Goal: Task Accomplishment & Management: Manage account settings

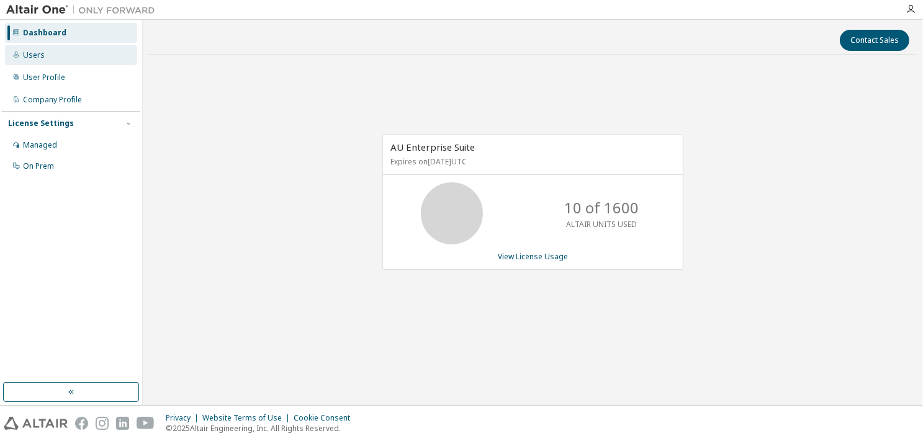
click at [30, 58] on div "Users" at bounding box center [34, 55] width 22 height 10
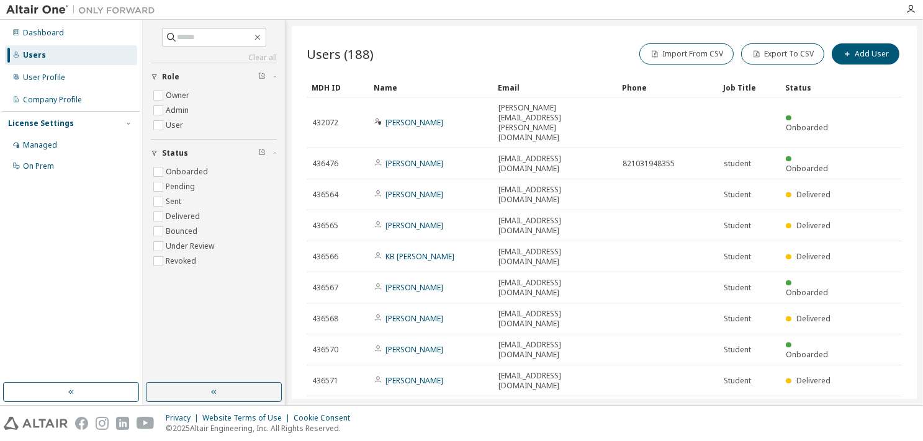
click at [741, 436] on div "10" at bounding box center [732, 444] width 23 height 16
click at [739, 441] on icon "button" at bounding box center [736, 444] width 7 height 7
click at [738, 399] on div "100" at bounding box center [770, 401] width 99 height 15
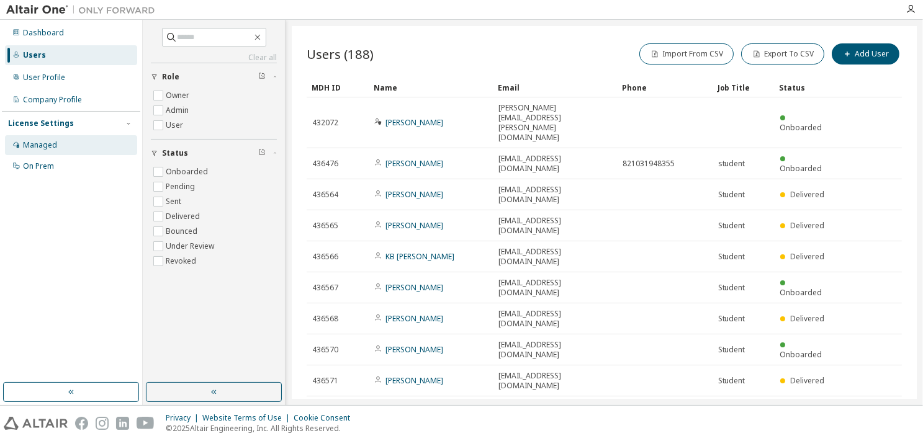
click at [45, 144] on div "Managed" at bounding box center [40, 145] width 34 height 10
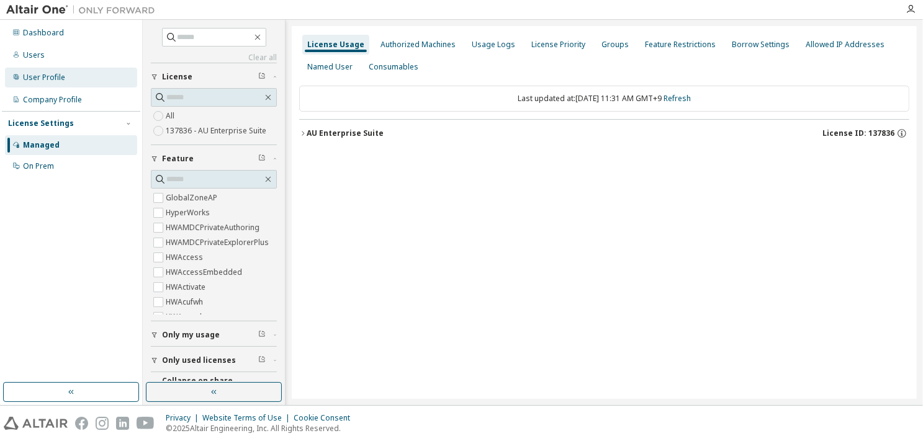
click at [32, 77] on div "User Profile" at bounding box center [44, 78] width 42 height 10
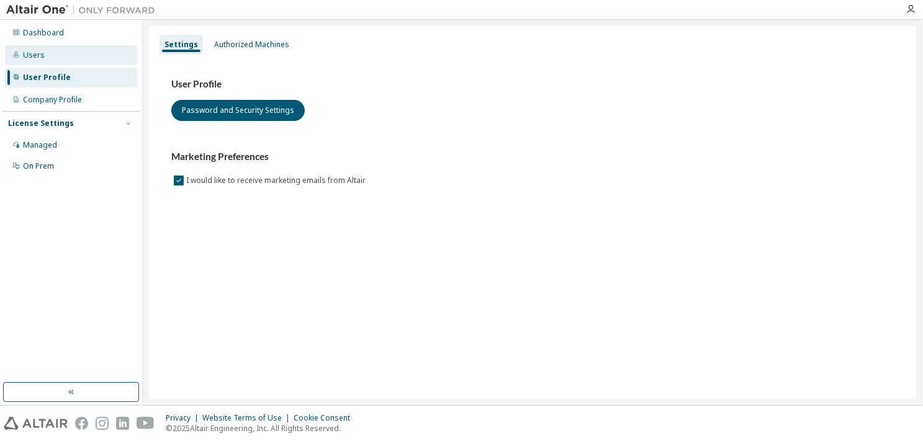
click at [30, 56] on div "Users" at bounding box center [34, 55] width 22 height 10
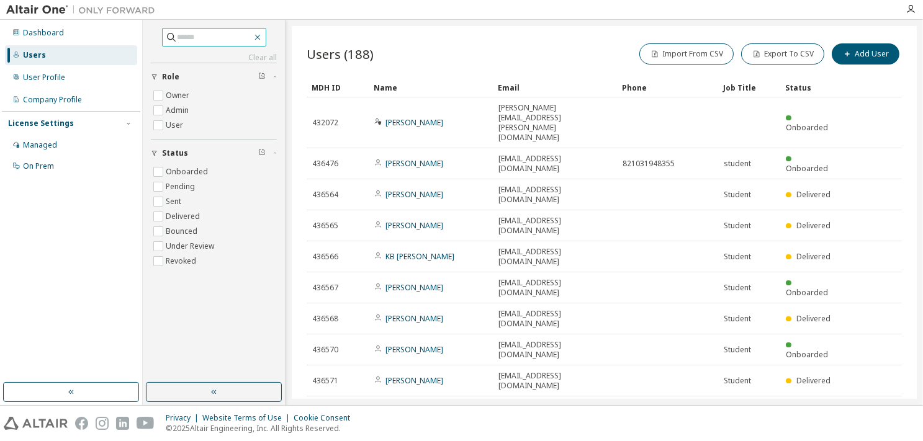
click at [263, 37] on icon "button" at bounding box center [258, 37] width 10 height 10
click at [263, 35] on icon "button" at bounding box center [258, 37] width 10 height 10
click at [396, 374] on div "Users (188) Import From CSV Export To CSV Add User Clear Load Save Save As Fiel…" at bounding box center [604, 212] width 625 height 373
click at [874, 55] on button "Add User" at bounding box center [866, 53] width 68 height 21
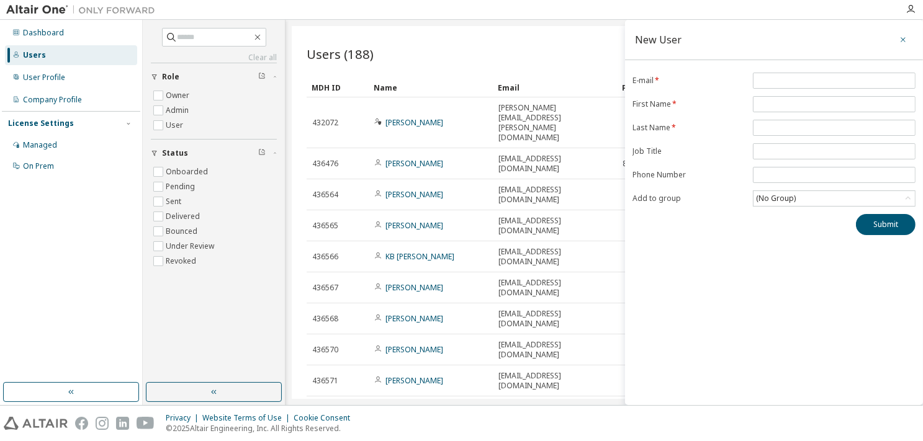
click at [903, 36] on icon "button" at bounding box center [903, 40] width 9 height 10
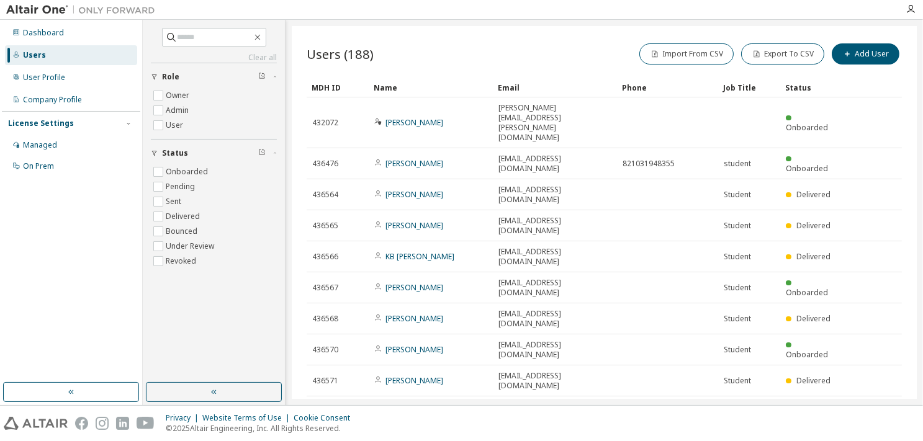
click at [557, 47] on div "Users (188) Import From CSV Export To CSV Add User" at bounding box center [604, 54] width 595 height 26
click at [549, 54] on div "Users (188) Import From CSV Export To CSV Add User" at bounding box center [604, 54] width 595 height 26
